Goal: Check status: Check status

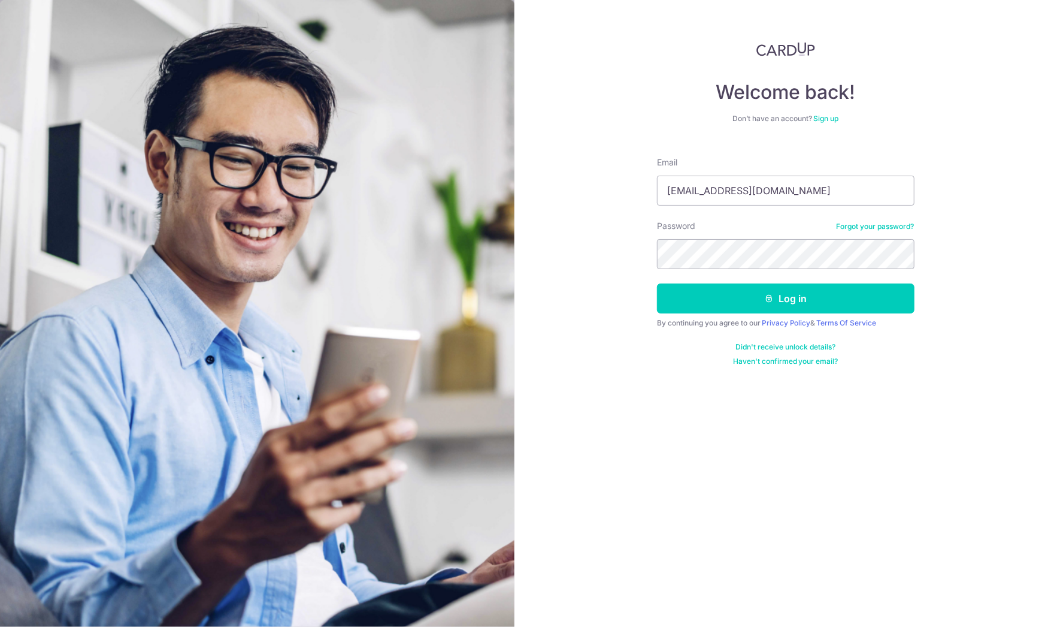
type input "[EMAIL_ADDRESS][DOMAIN_NAME]"
click at [786, 298] on button "Log in" at bounding box center [786, 298] width 258 height 30
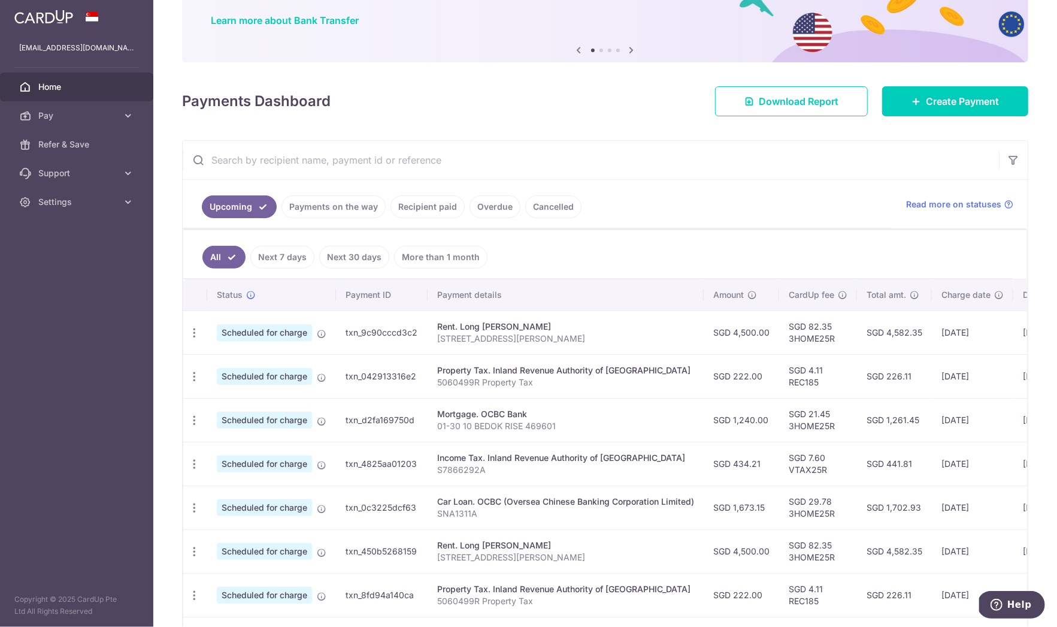
scroll to position [101, 0]
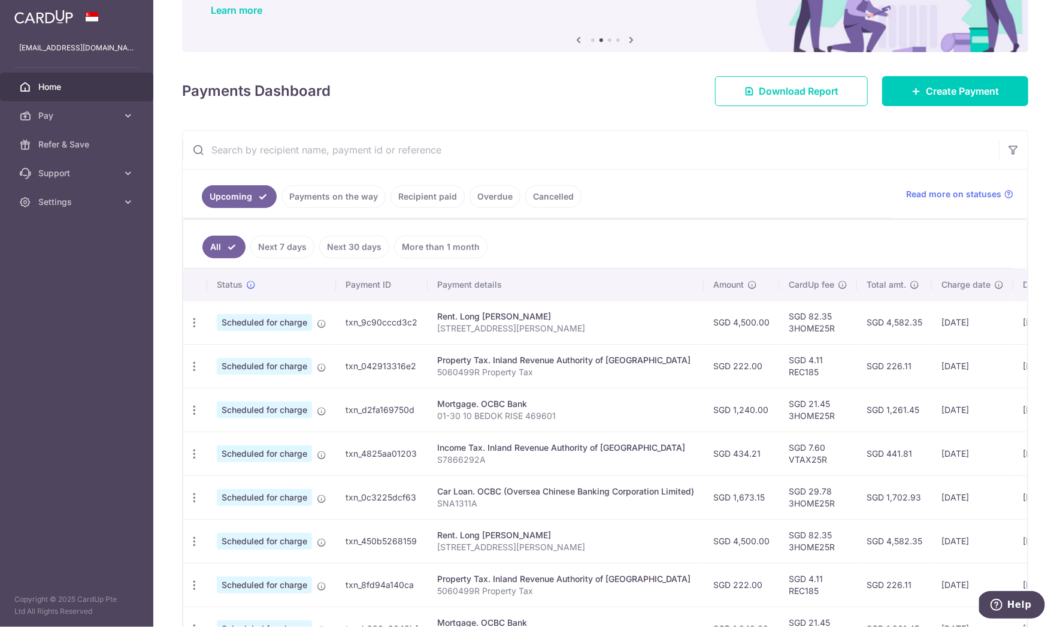
click at [361, 192] on link "Payments on the way" at bounding box center [334, 196] width 104 height 23
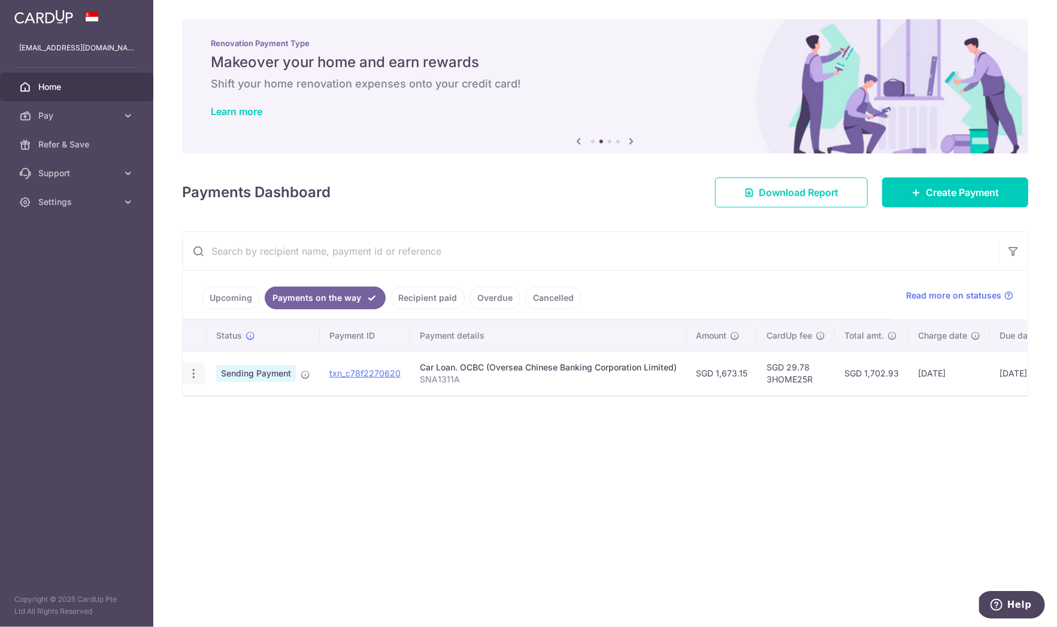
click at [190, 375] on icon "button" at bounding box center [193, 373] width 13 height 13
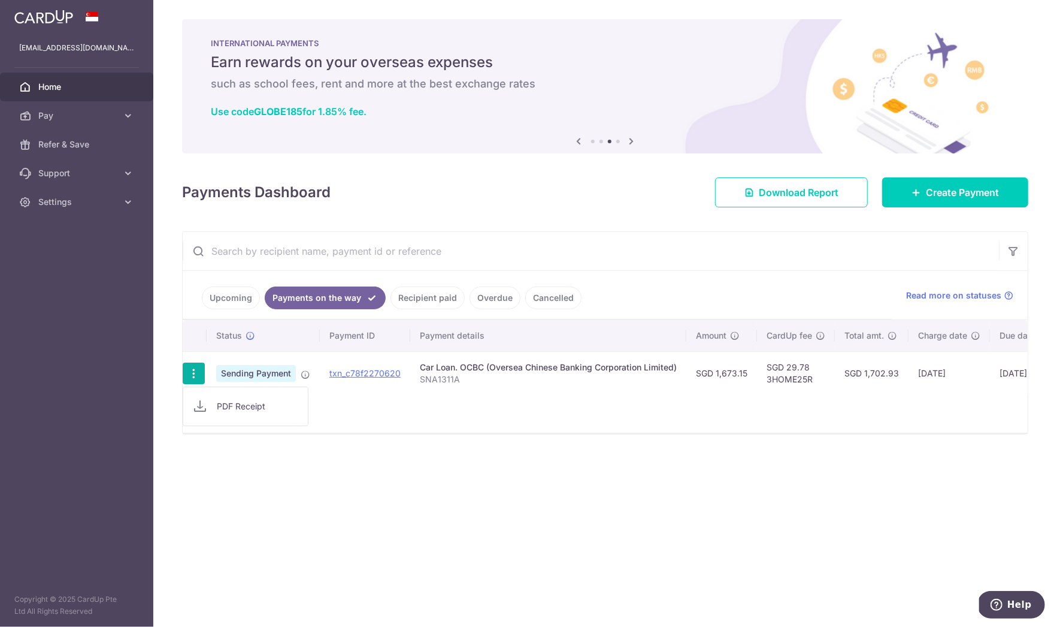
click at [347, 401] on div "Status Payment ID Payment details Amount CardUp fee Total amt. Charge date Due …" at bounding box center [605, 376] width 845 height 113
click at [431, 295] on link "Recipient paid" at bounding box center [428, 297] width 74 height 23
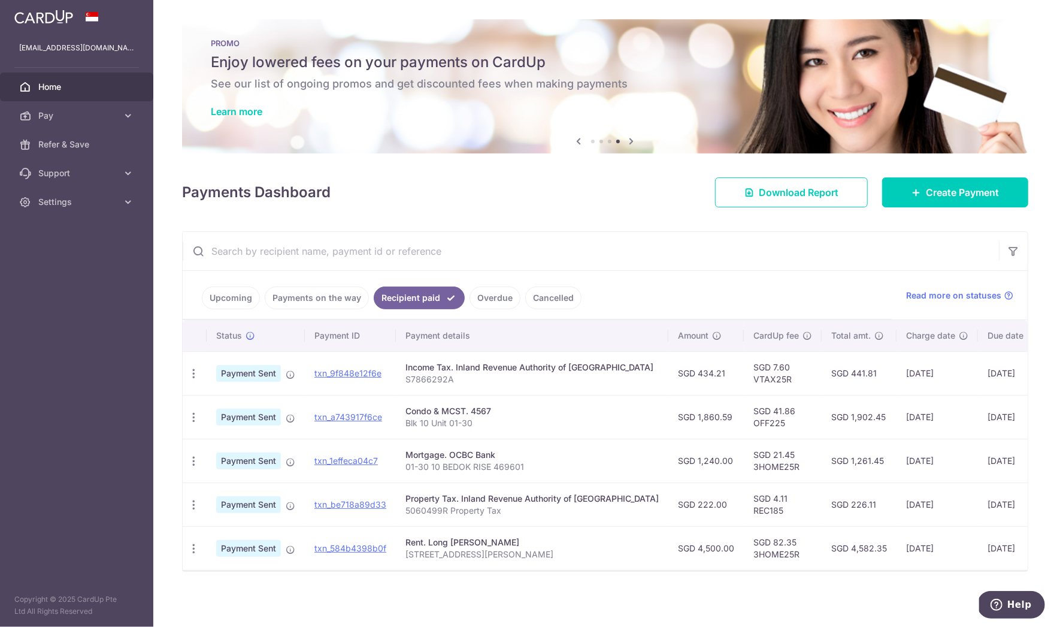
click at [486, 301] on link "Overdue" at bounding box center [495, 297] width 51 height 23
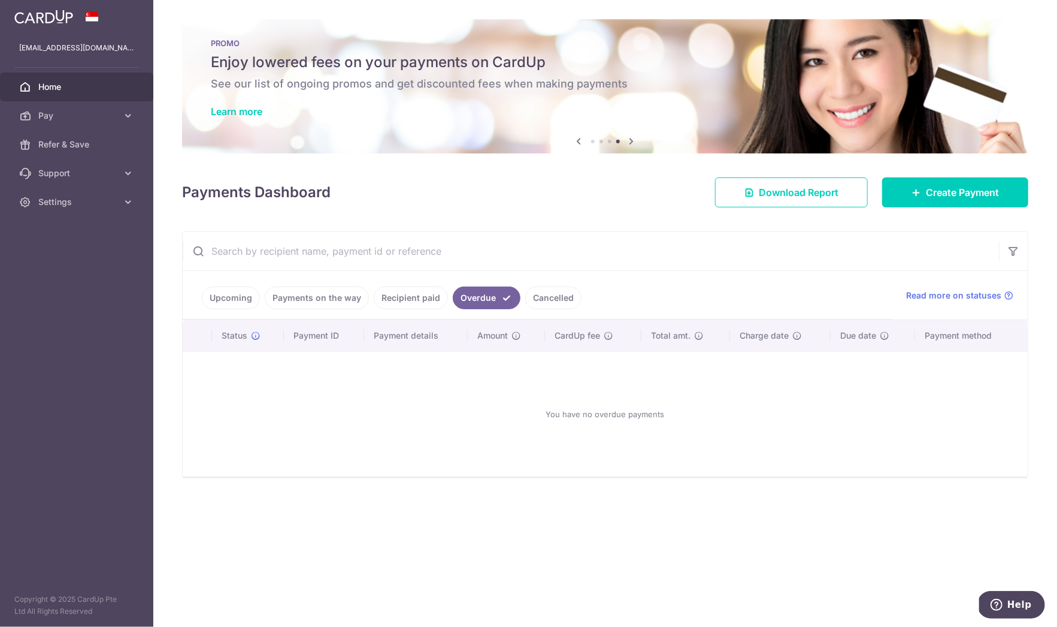
click at [555, 305] on link "Cancelled" at bounding box center [553, 297] width 56 height 23
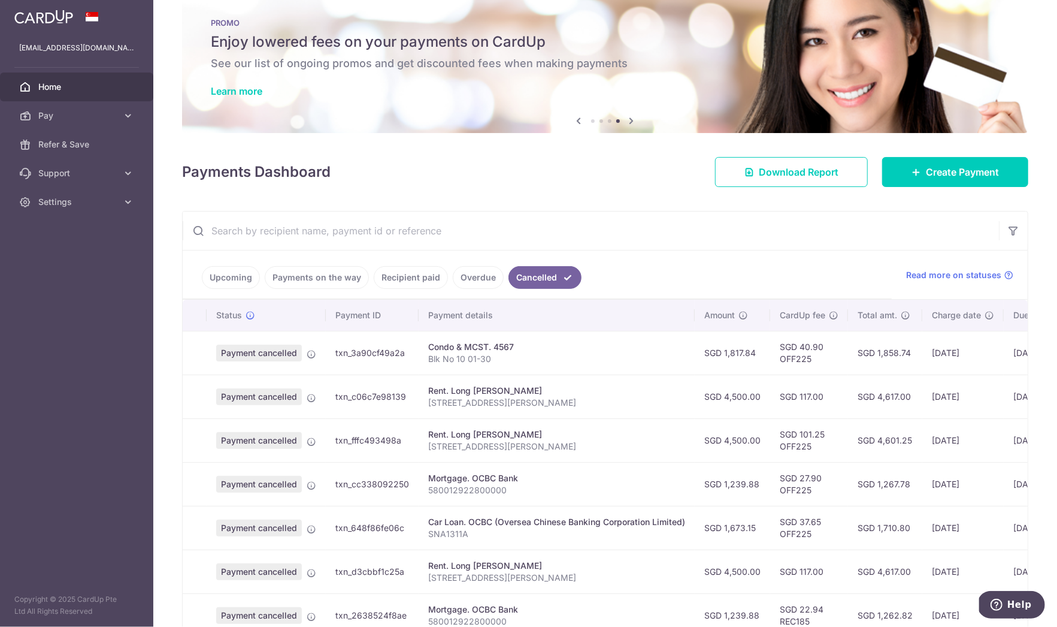
scroll to position [183, 0]
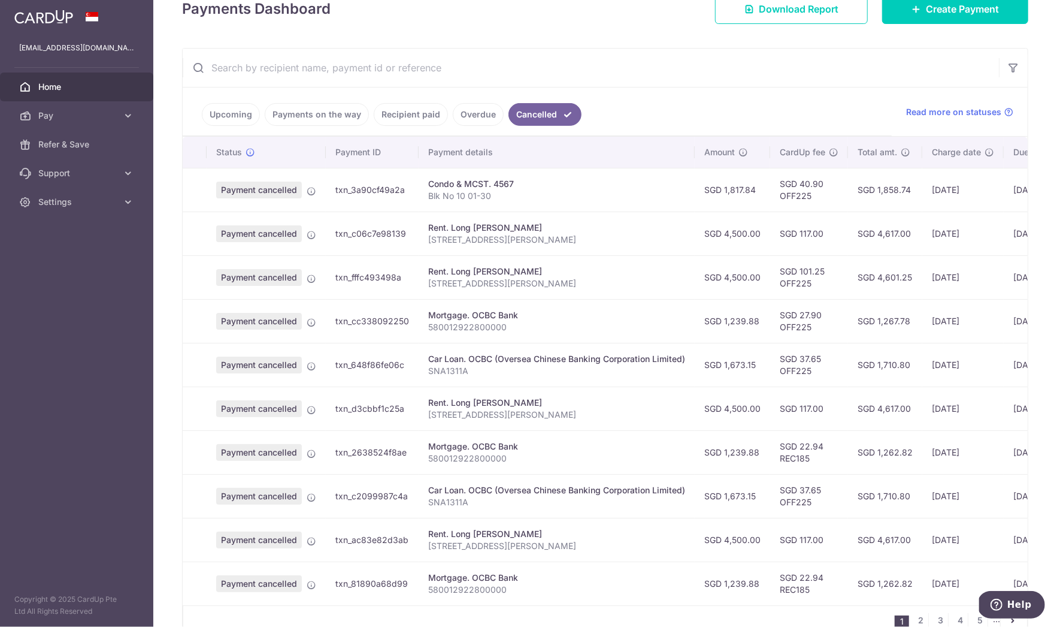
click at [241, 116] on link "Upcoming" at bounding box center [231, 114] width 58 height 23
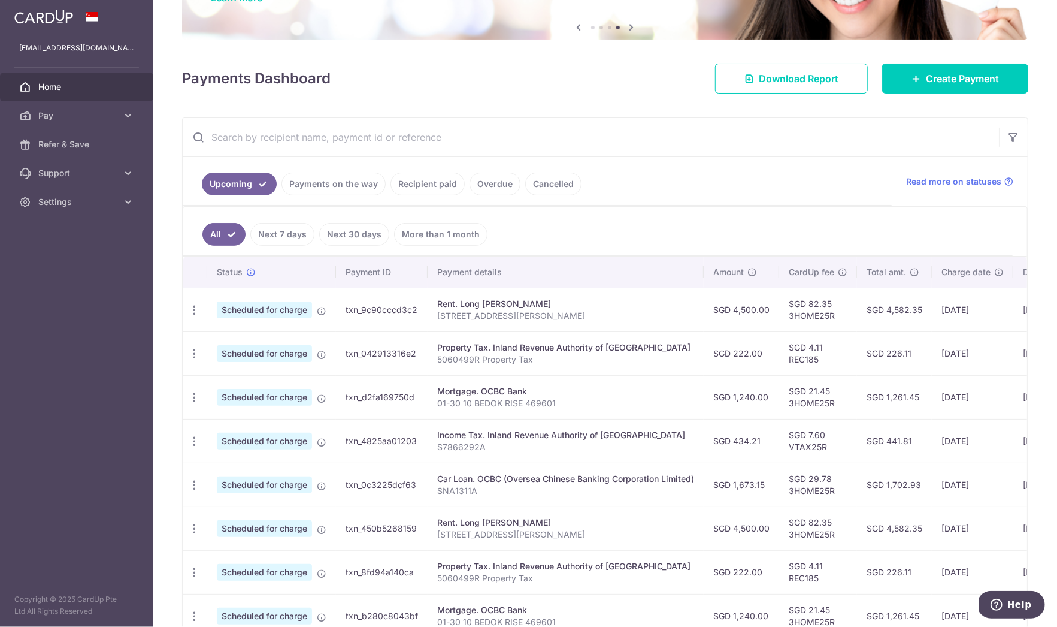
scroll to position [135, 0]
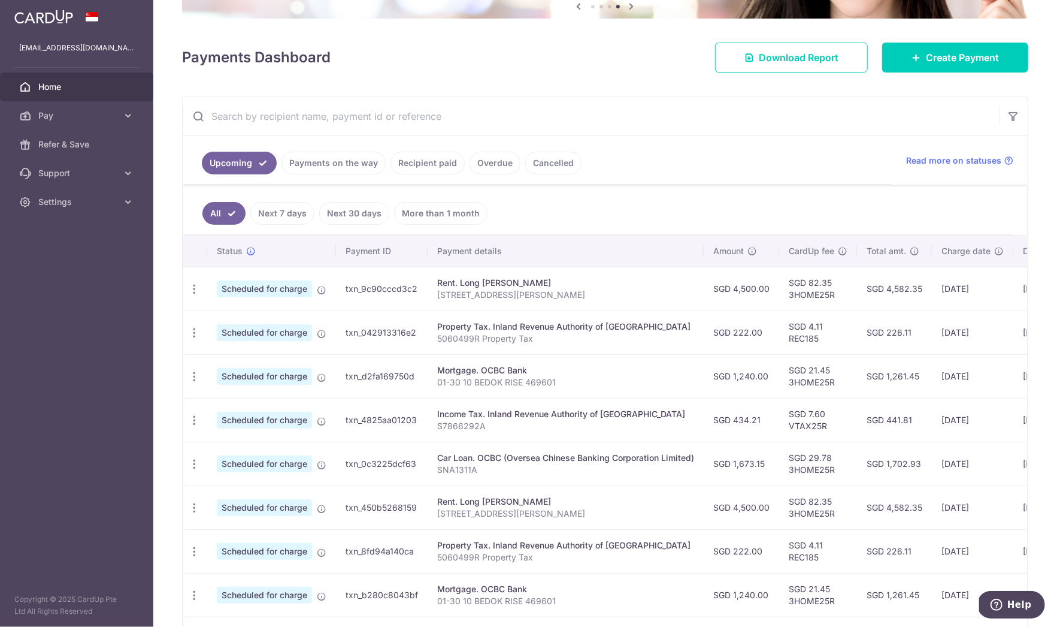
click at [284, 213] on link "Next 7 days" at bounding box center [282, 213] width 64 height 23
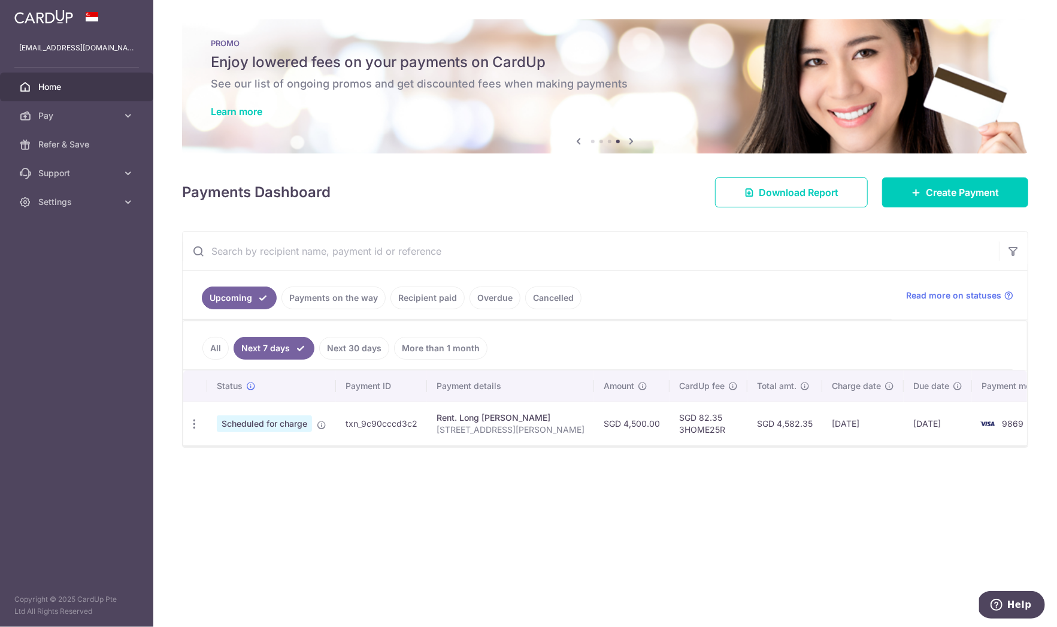
click at [567, 301] on link "Cancelled" at bounding box center [553, 297] width 56 height 23
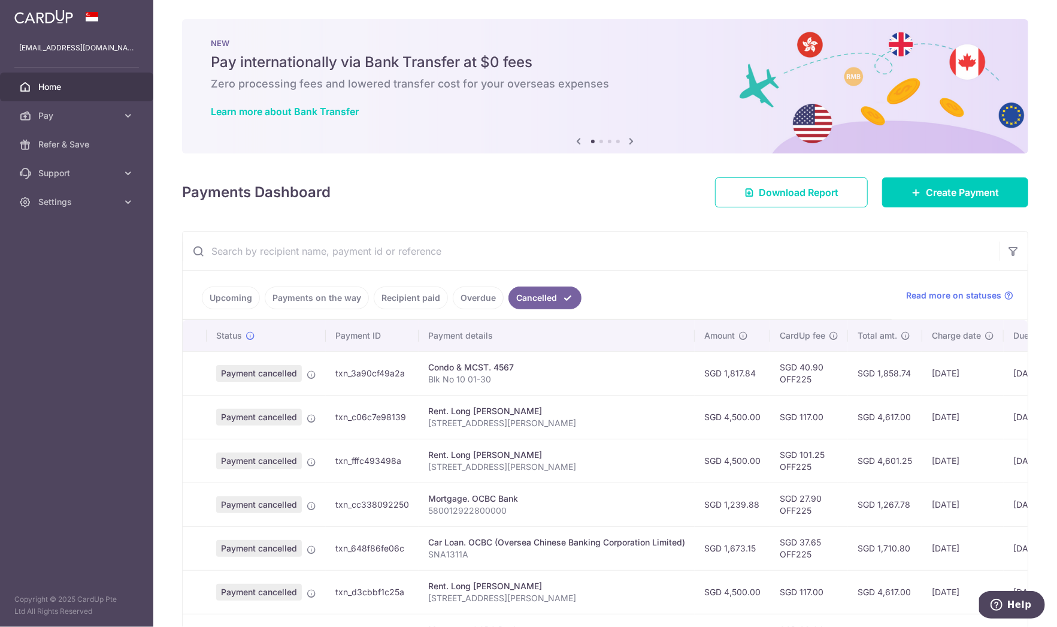
click at [415, 302] on link "Recipient paid" at bounding box center [411, 297] width 74 height 23
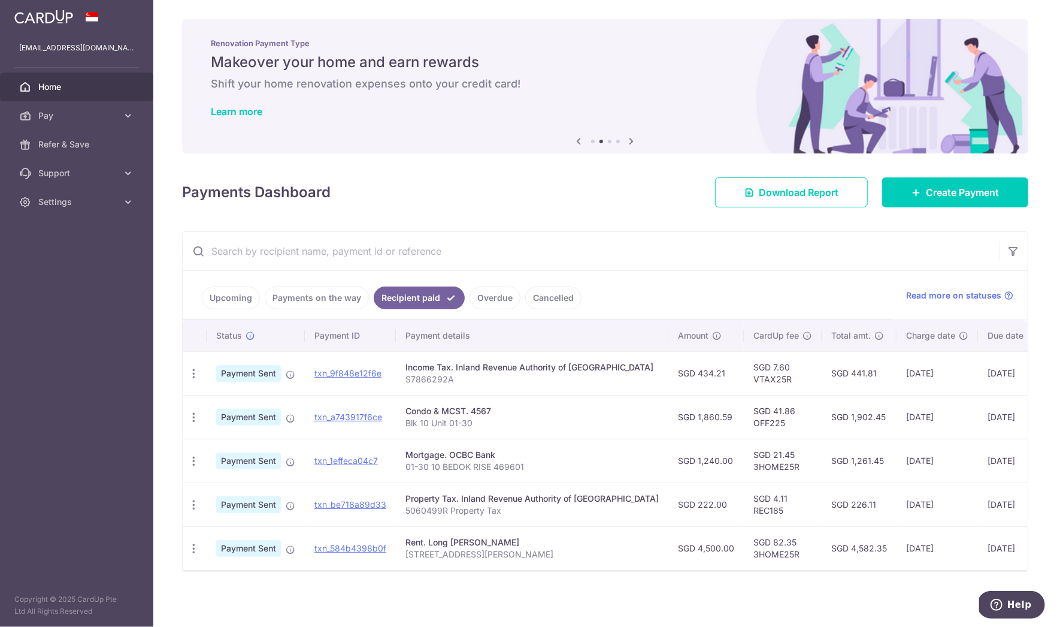
click at [296, 305] on link "Payments on the way" at bounding box center [317, 297] width 104 height 23
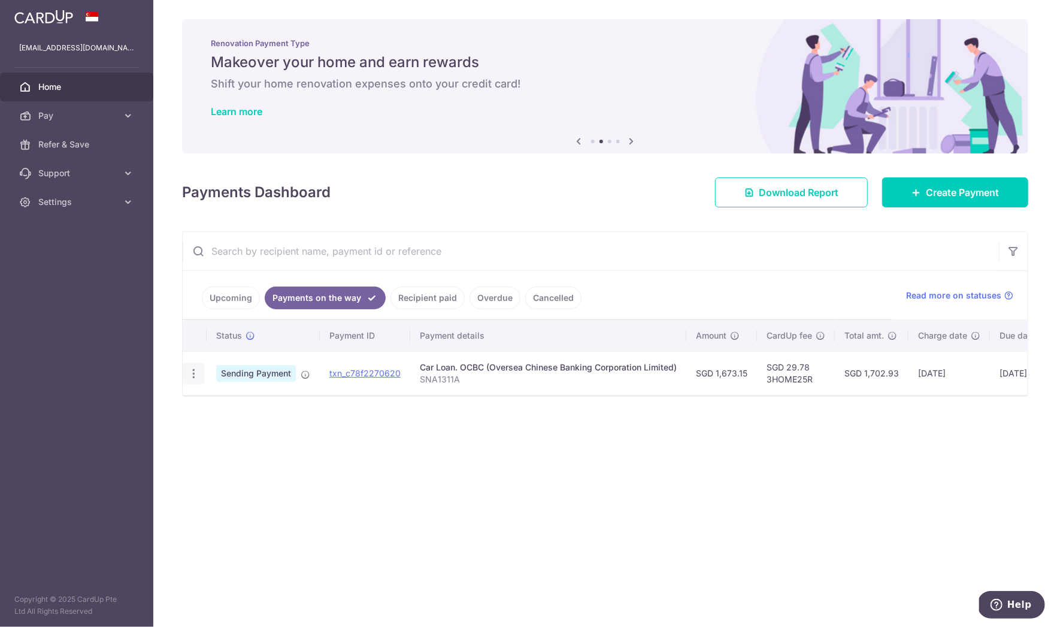
click at [200, 377] on div "PDF Receipt" at bounding box center [194, 373] width 22 height 22
click at [194, 376] on icon "button" at bounding box center [193, 373] width 13 height 13
click at [220, 408] on span "PDF Receipt" at bounding box center [257, 406] width 81 height 12
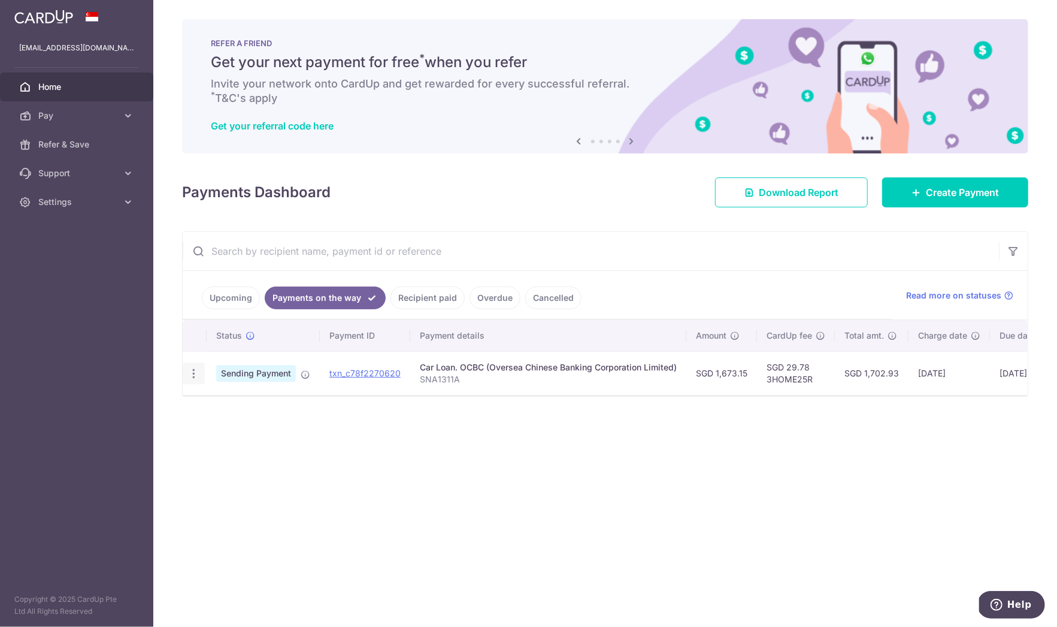
click at [192, 375] on icon "button" at bounding box center [193, 373] width 13 height 13
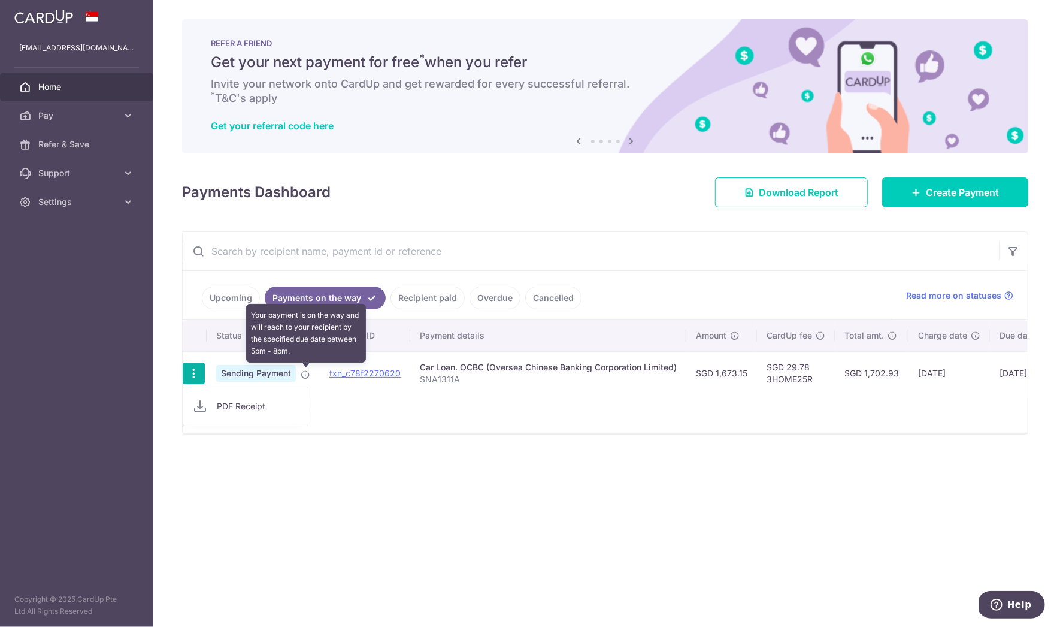
click at [302, 376] on icon at bounding box center [306, 375] width 10 height 10
